Goal: Find specific page/section: Find specific page/section

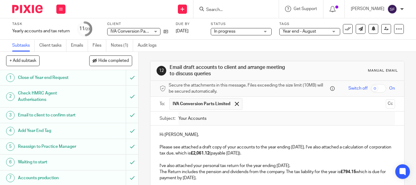
scroll to position [152, 0]
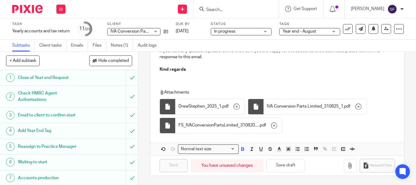
click at [233, 5] on form at bounding box center [238, 9] width 65 height 8
click at [233, 9] on input "Search" at bounding box center [233, 9] width 55 height 5
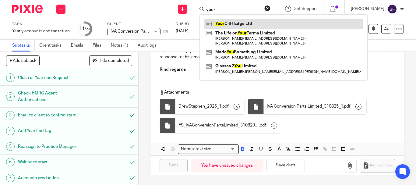
type input "your"
click at [239, 21] on link at bounding box center [284, 23] width 158 height 9
